Goal: Transaction & Acquisition: Purchase product/service

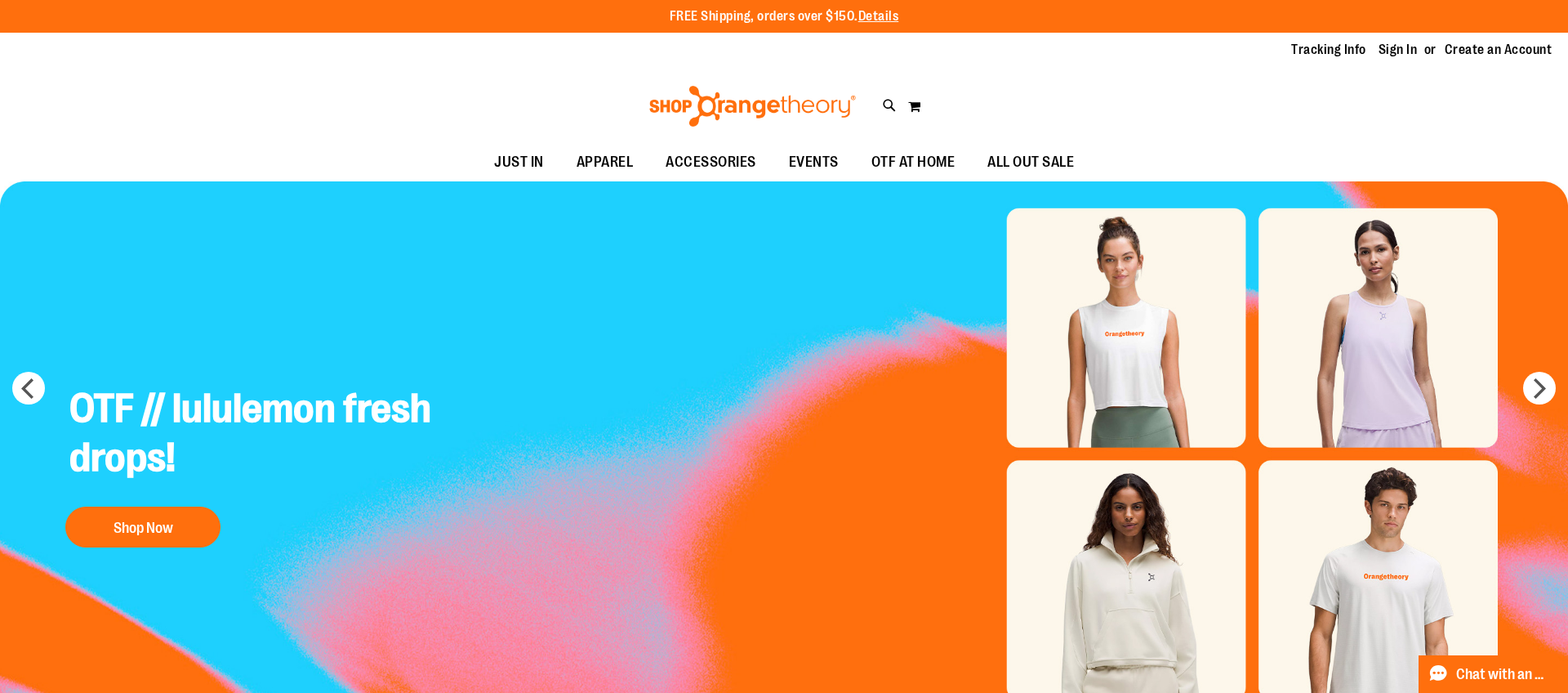
scroll to position [3, 0]
click at [1385, 50] on link "Sign In" at bounding box center [1398, 50] width 39 height 18
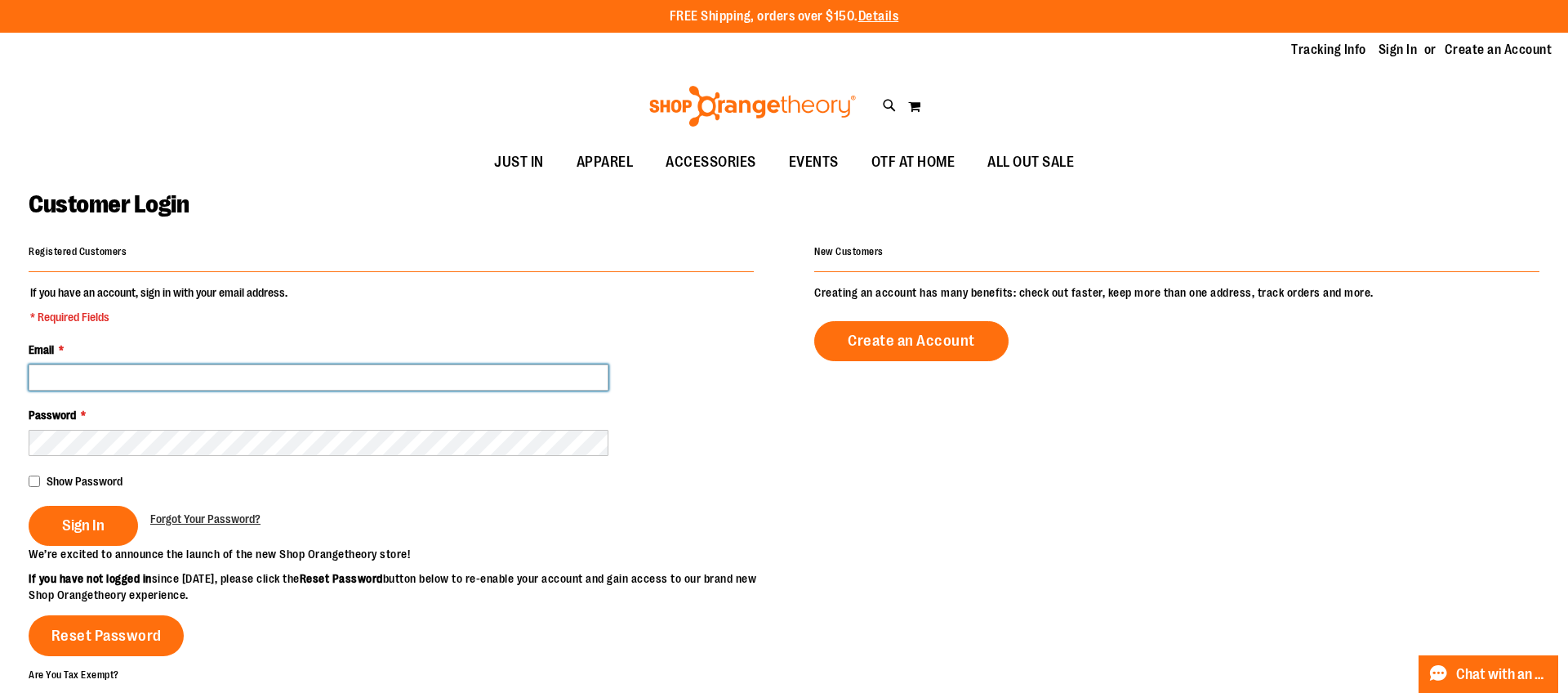
click at [120, 384] on input "Email *" at bounding box center [318, 377] width 579 height 26
type input "**********"
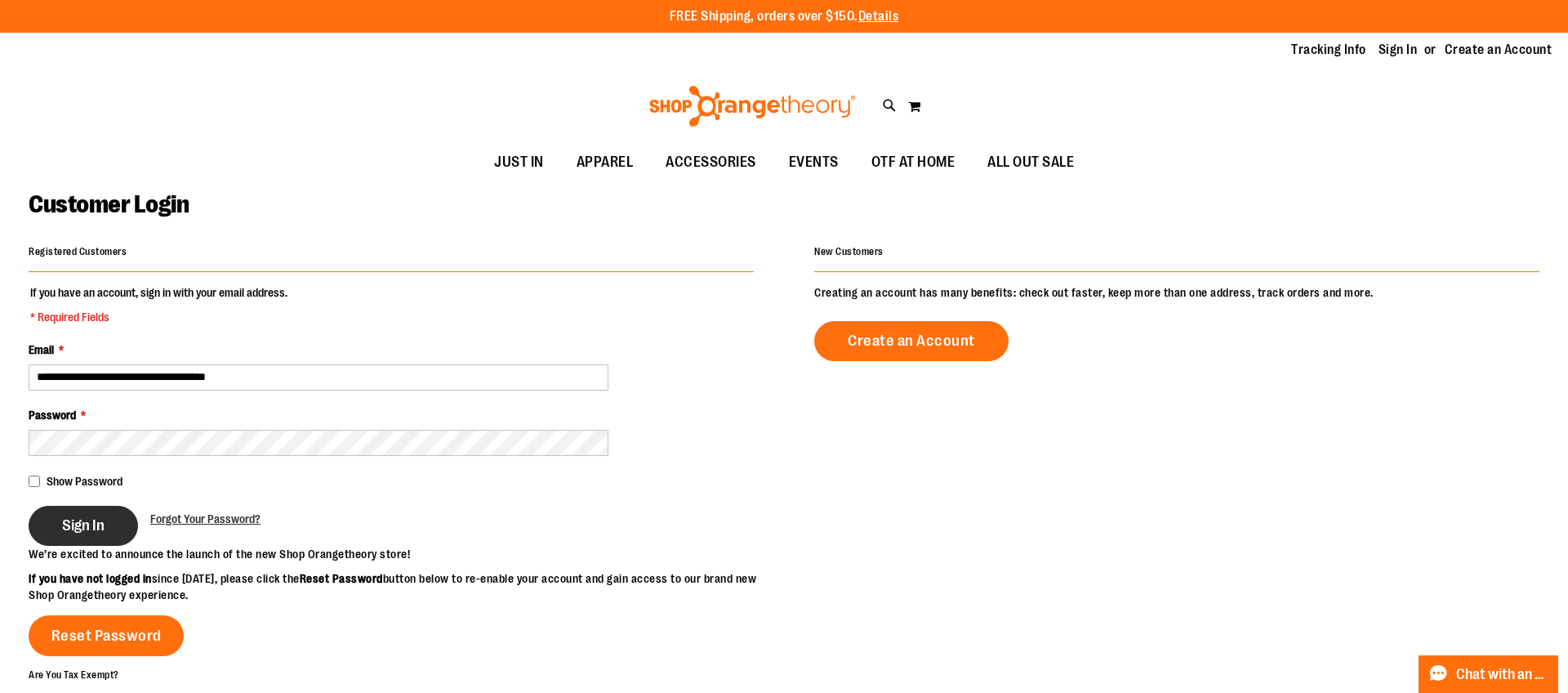
click at [49, 522] on button "Sign In" at bounding box center [83, 525] width 109 height 40
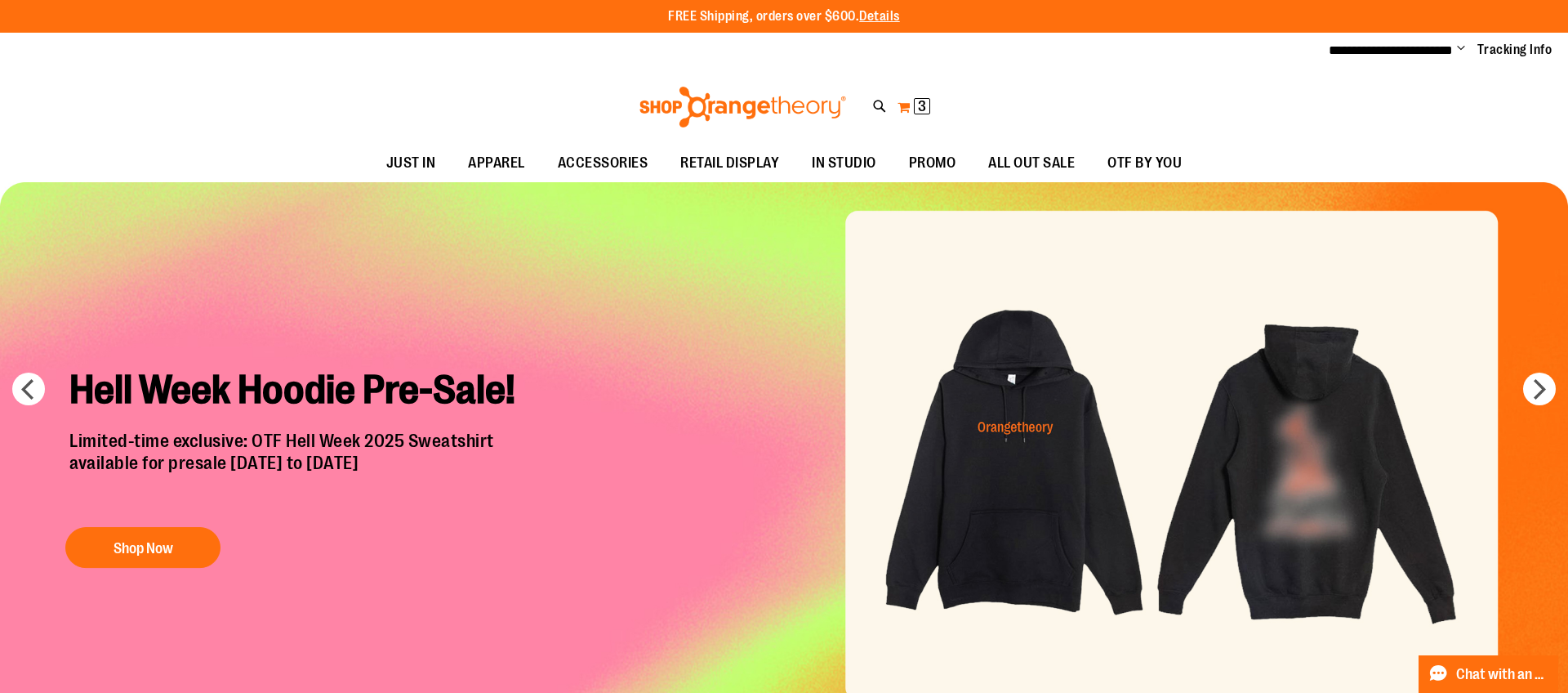
click at [924, 106] on span "3" at bounding box center [922, 106] width 9 height 16
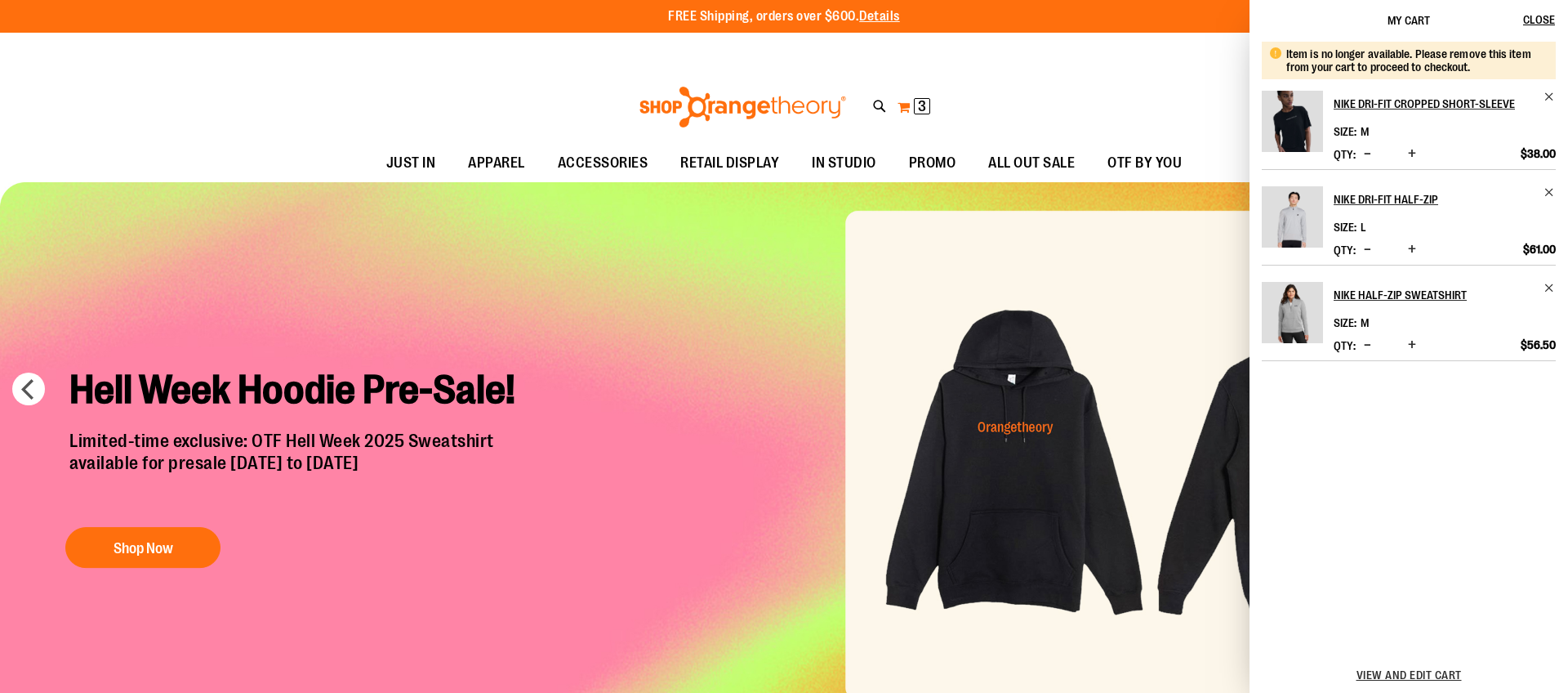
click at [924, 106] on span "3" at bounding box center [922, 106] width 9 height 16
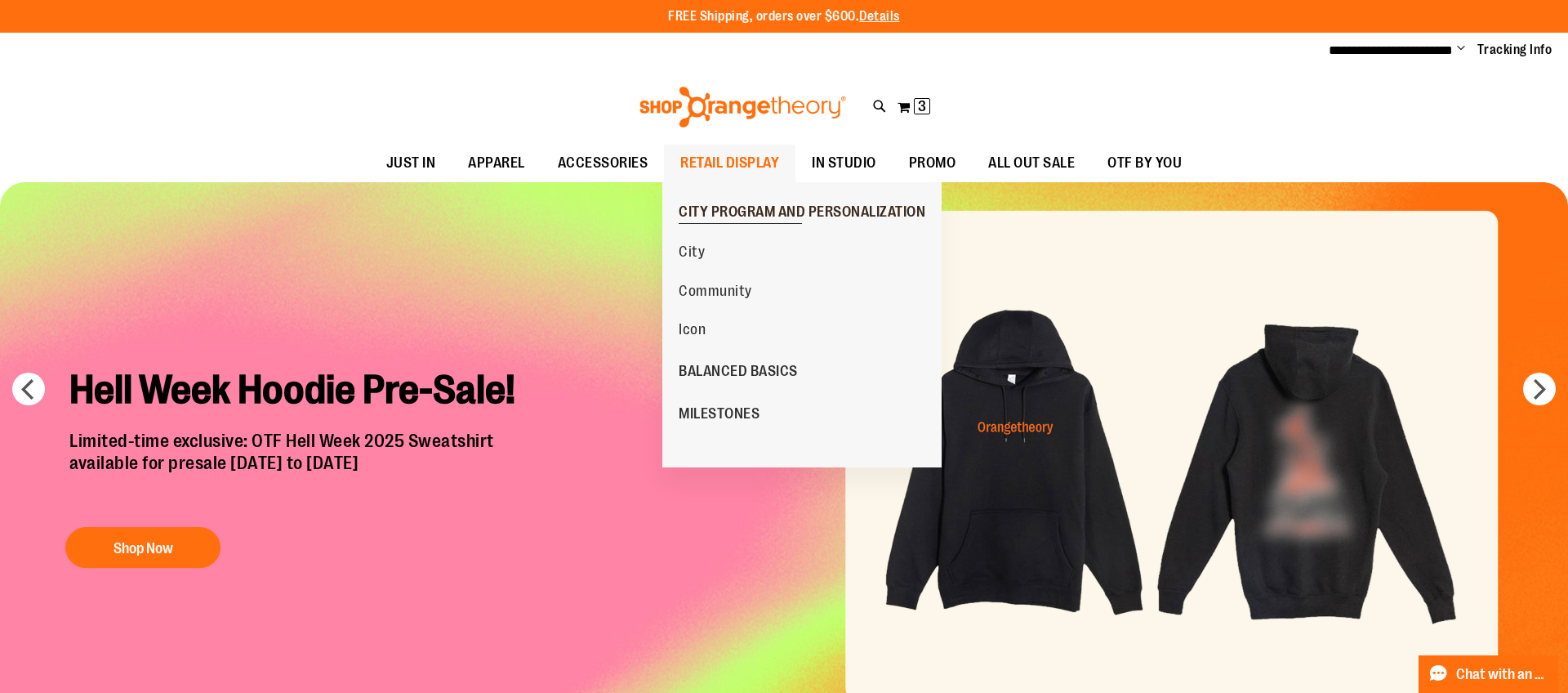
click at [797, 209] on span "CITY PROGRAM AND PERSONALIZATION" at bounding box center [801, 213] width 246 height 20
